Goal: Task Accomplishment & Management: Use online tool/utility

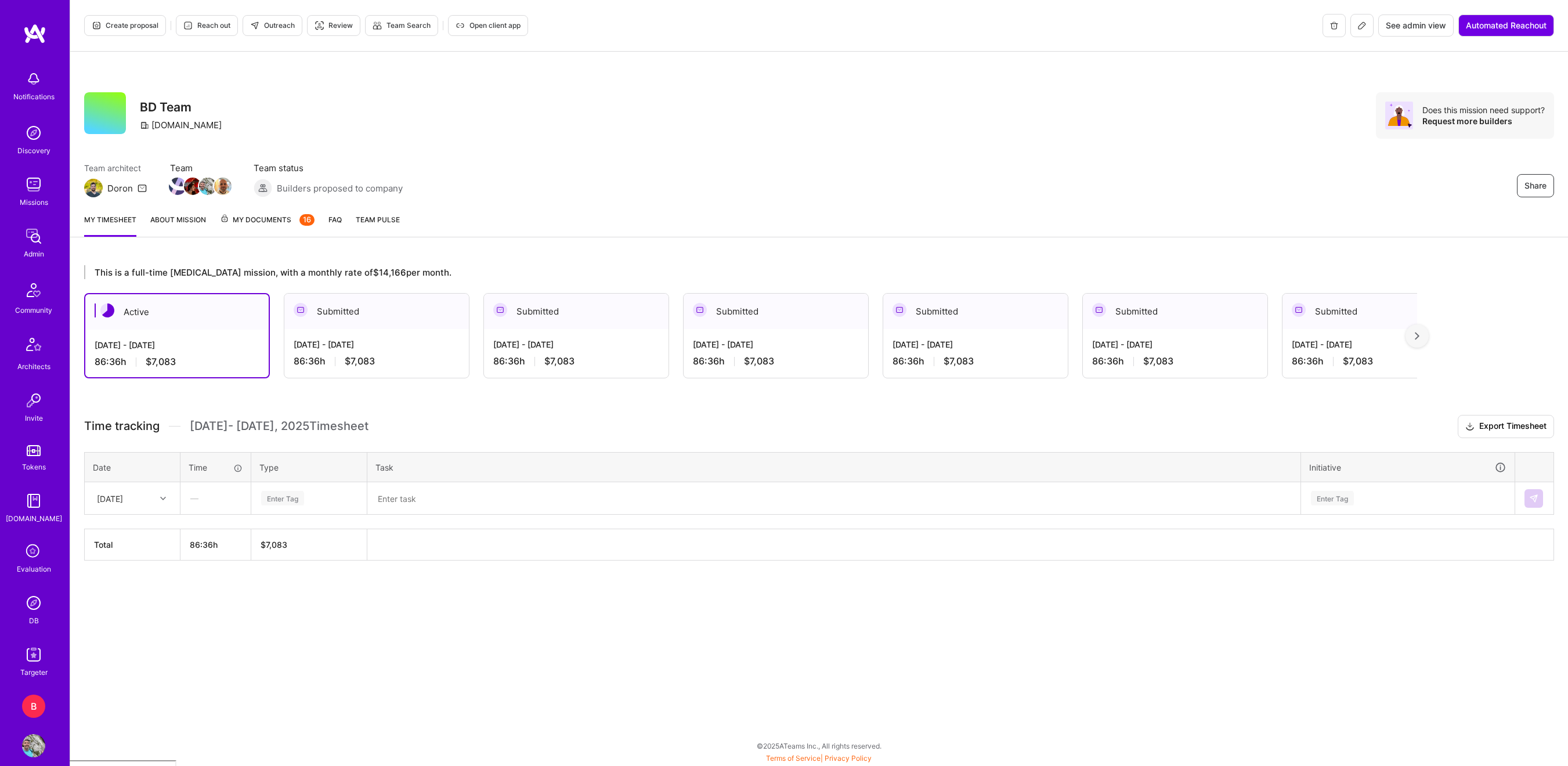
click at [253, 226] on link "My Documents 16" at bounding box center [267, 225] width 94 height 23
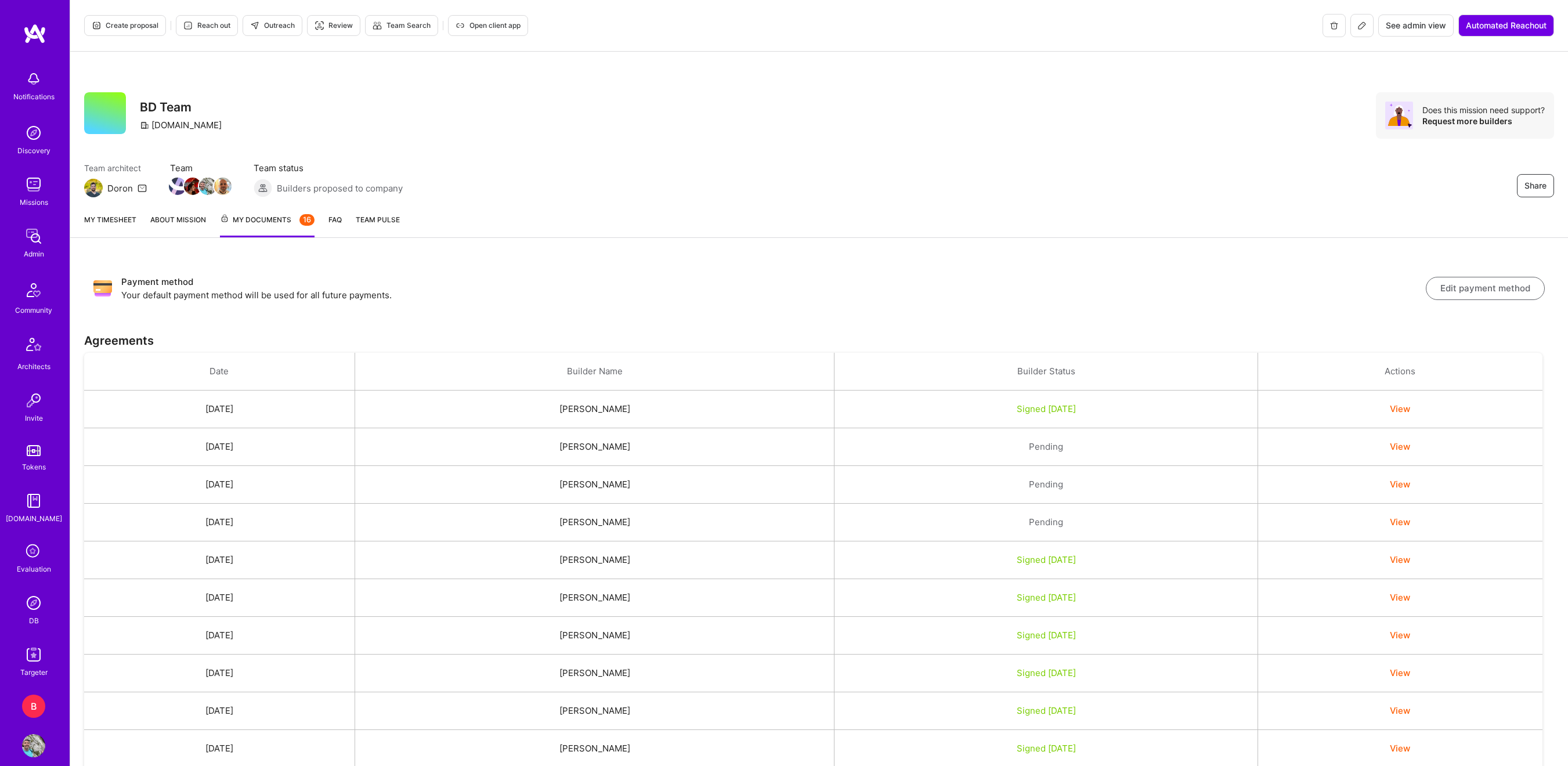
click at [105, 231] on link "My timesheet" at bounding box center [110, 225] width 52 height 24
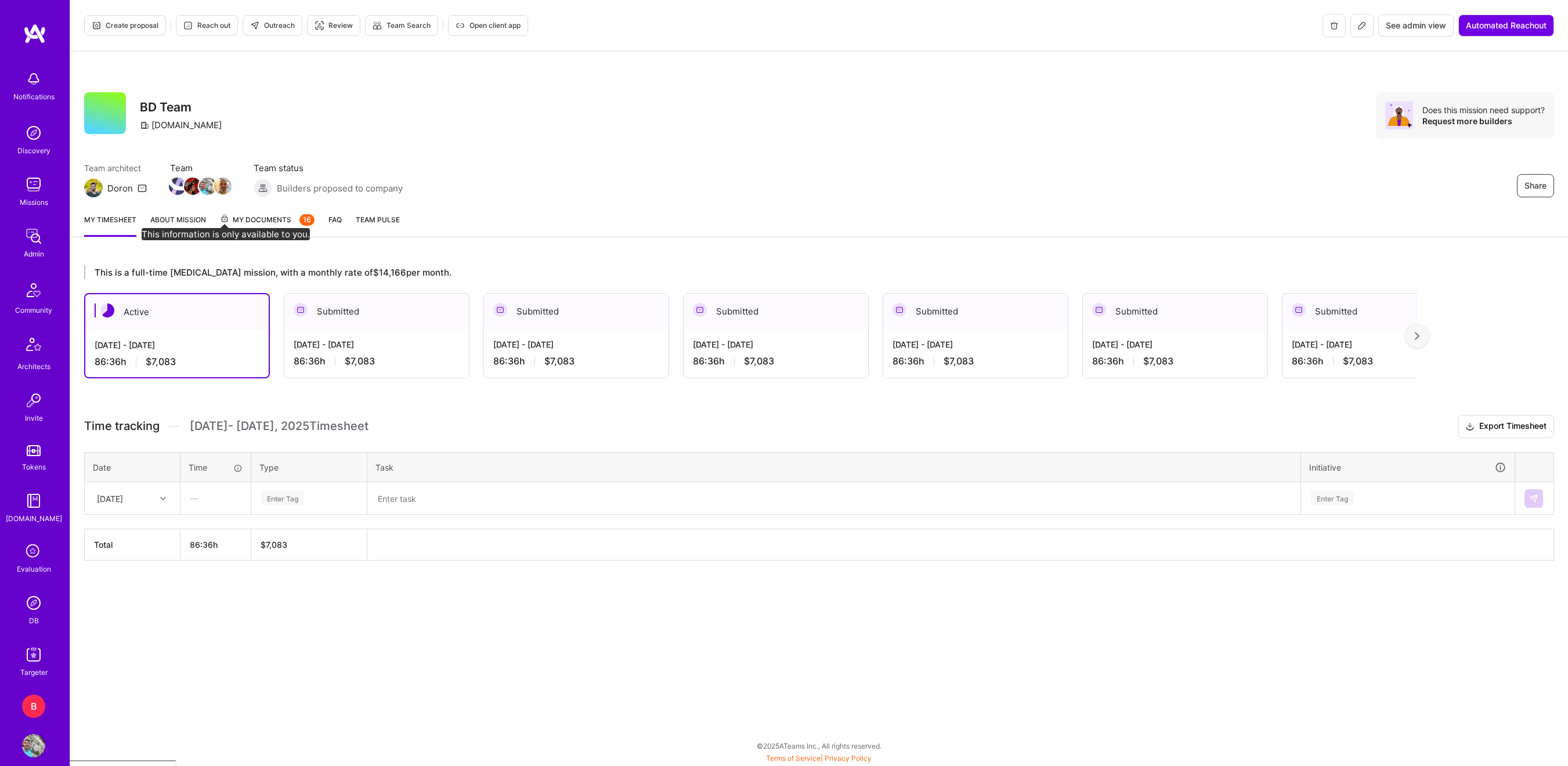
click at [228, 222] on icon at bounding box center [225, 218] width 10 height 10
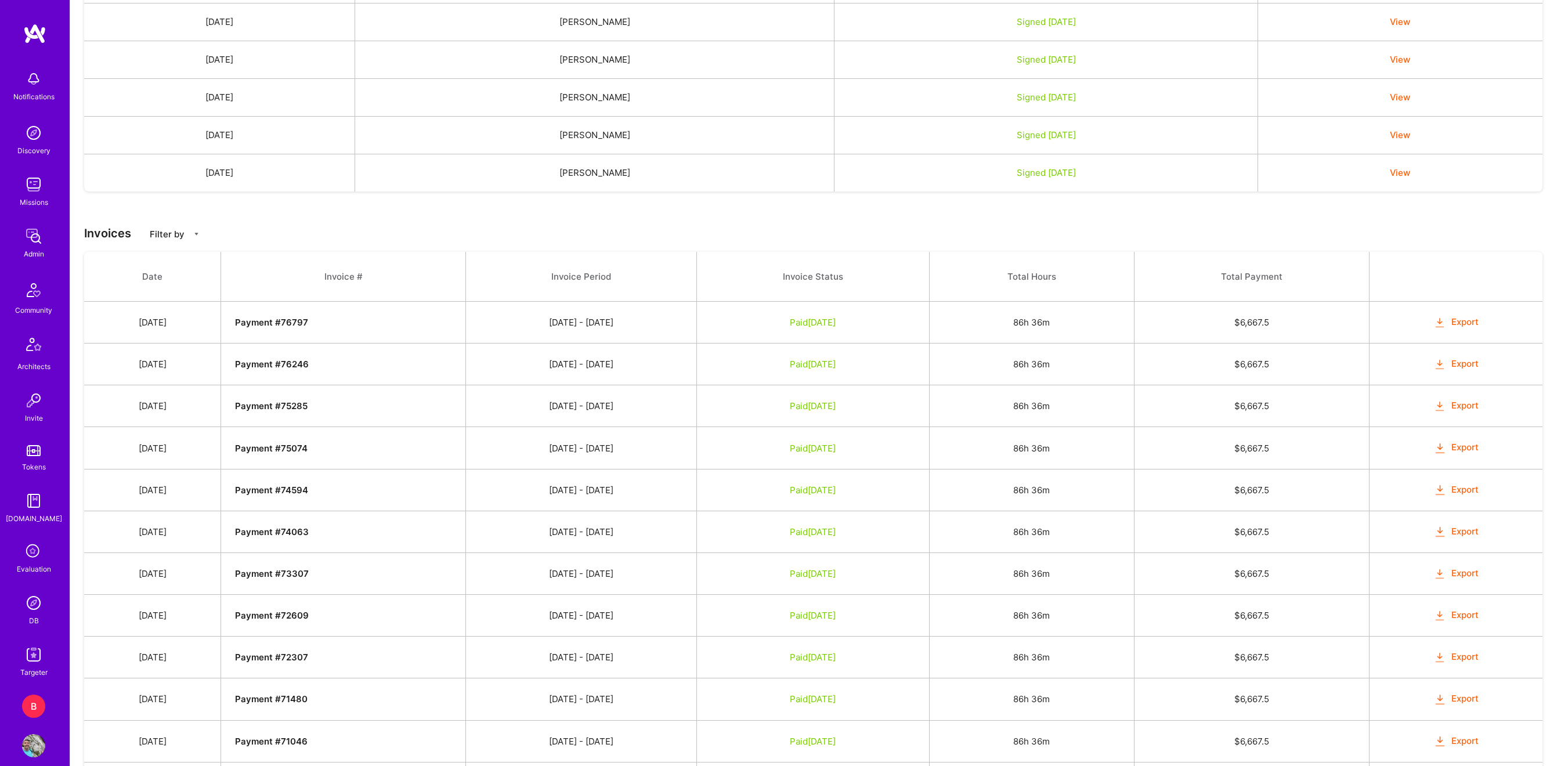
scroll to position [972, 0]
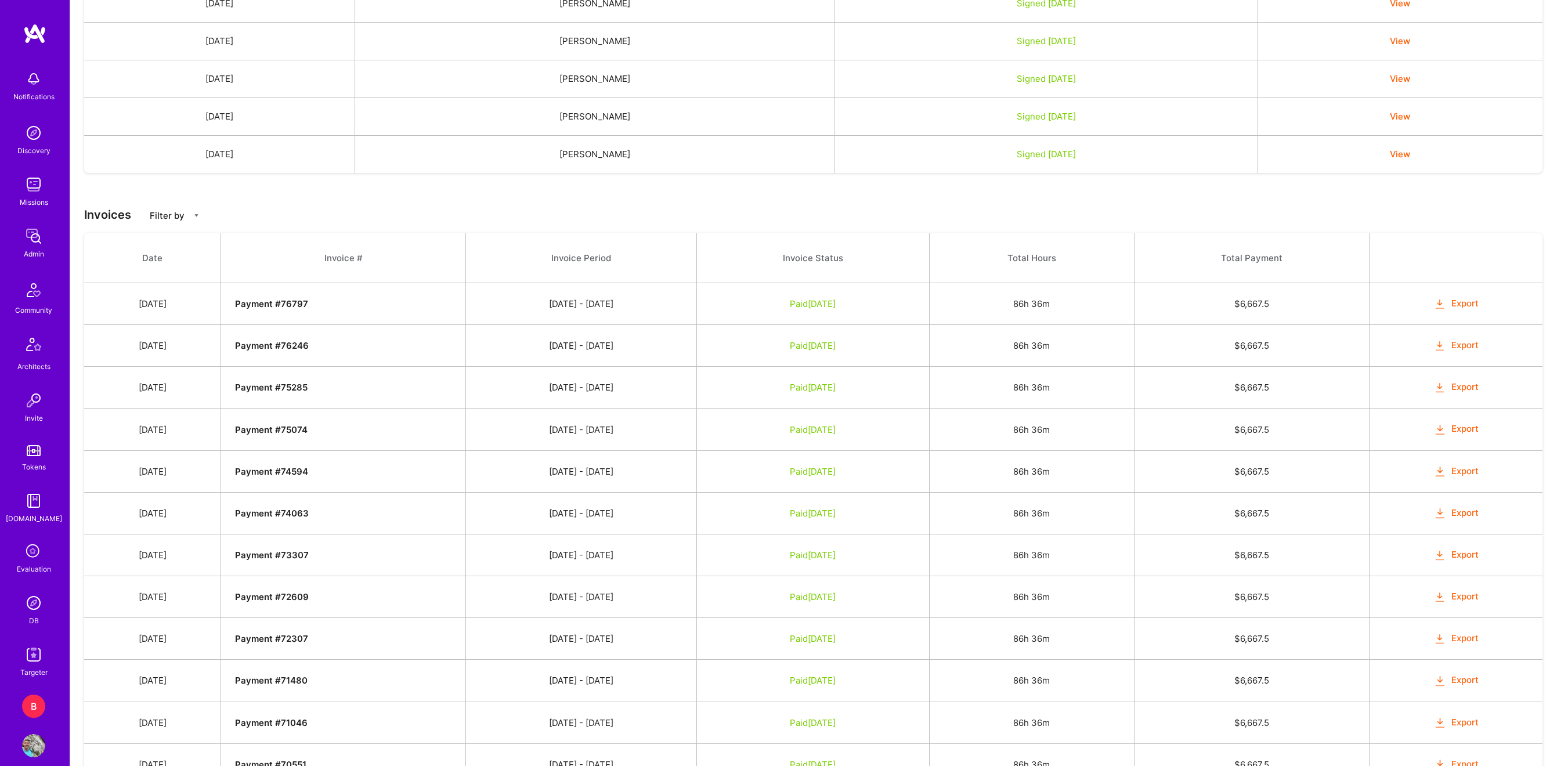
click at [1457, 310] on button "Export" at bounding box center [1456, 304] width 46 height 14
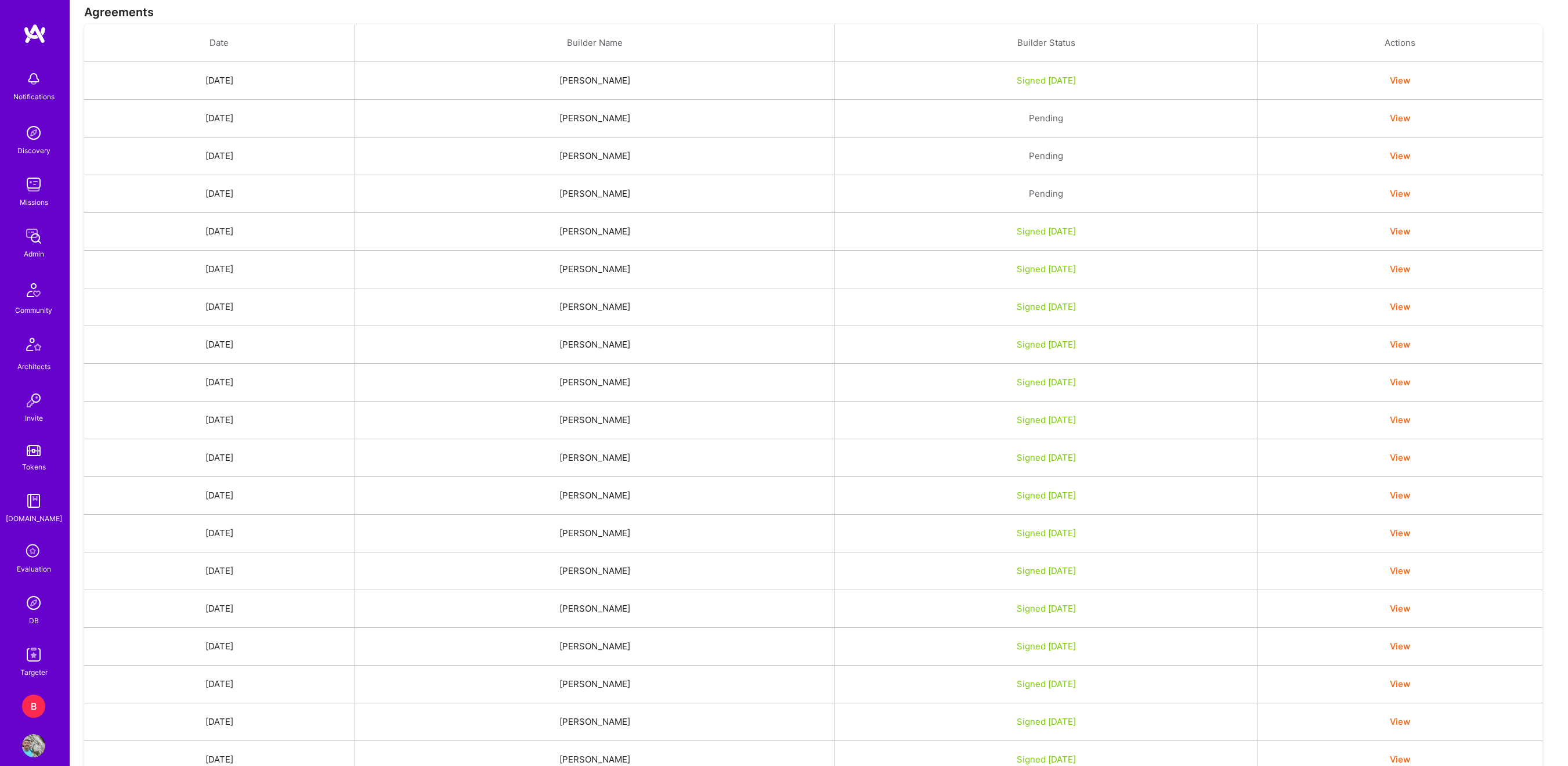
scroll to position [0, 0]
